Goal: Use online tool/utility: Use online tool/utility

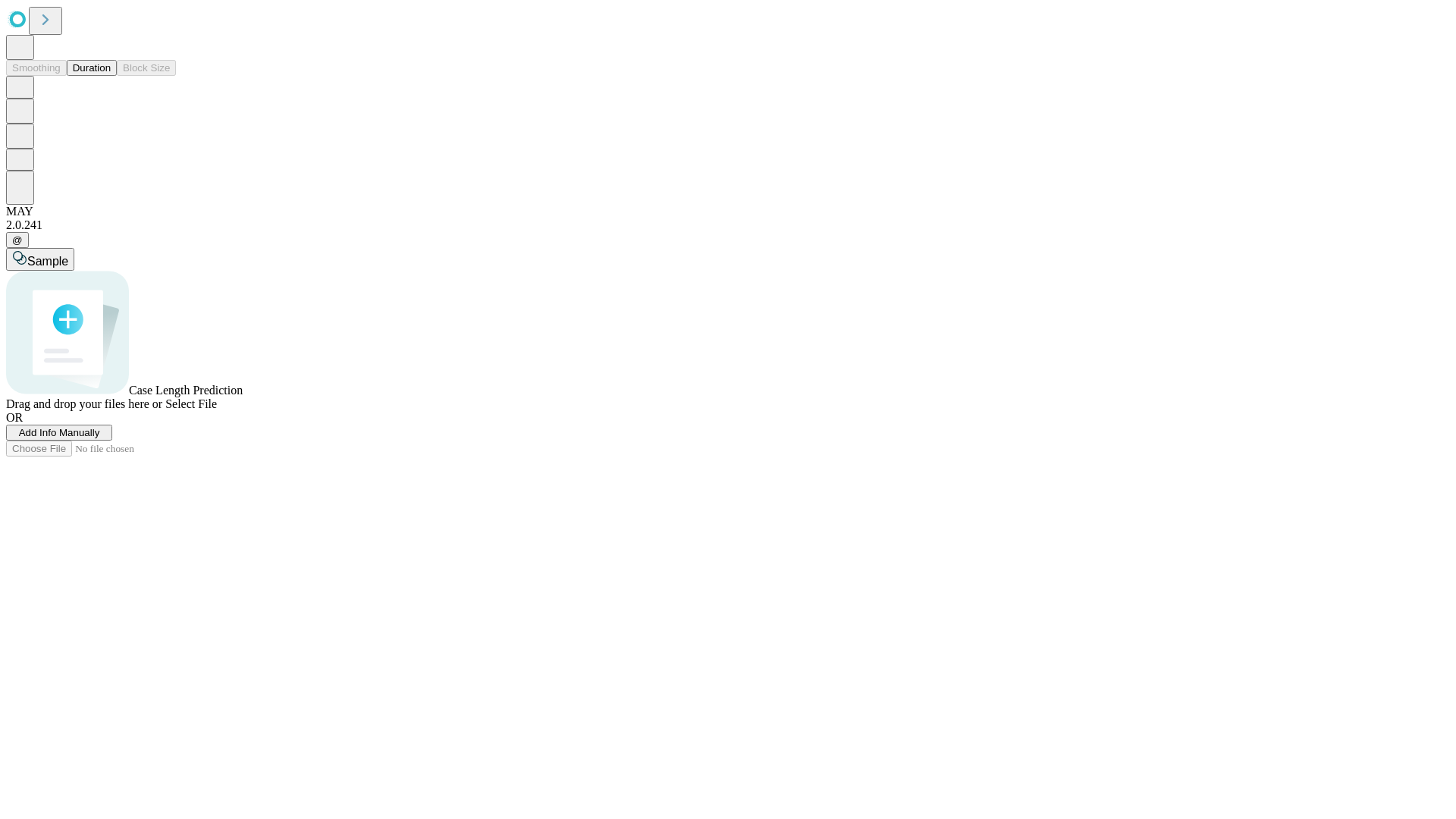
click at [110, 76] on button "Duration" at bounding box center [91, 67] width 50 height 16
click at [68, 255] on span "Sample" at bounding box center [48, 261] width 41 height 13
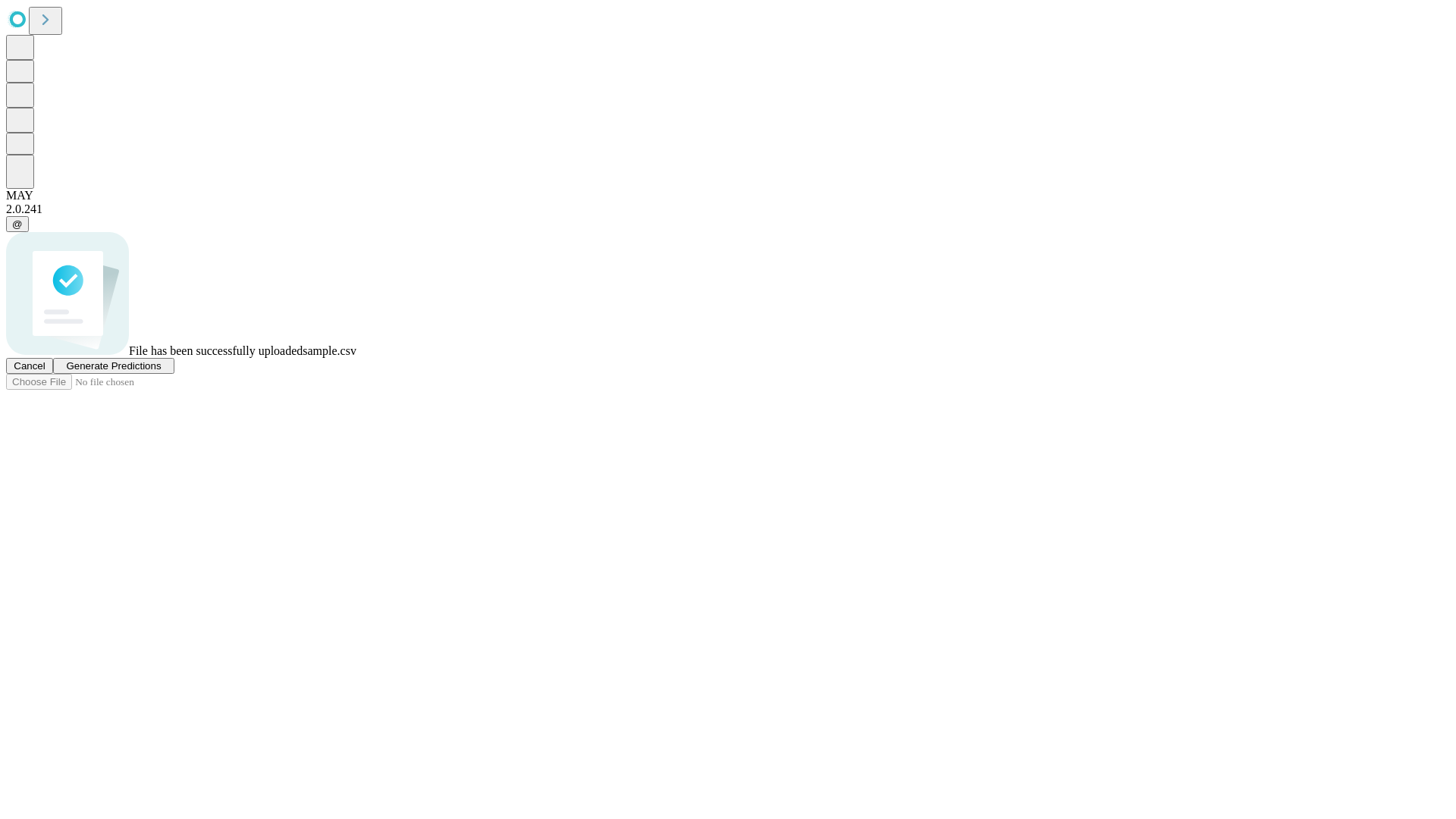
click at [161, 372] on span "Generate Predictions" at bounding box center [113, 365] width 95 height 11
